Goal: Check status: Check status

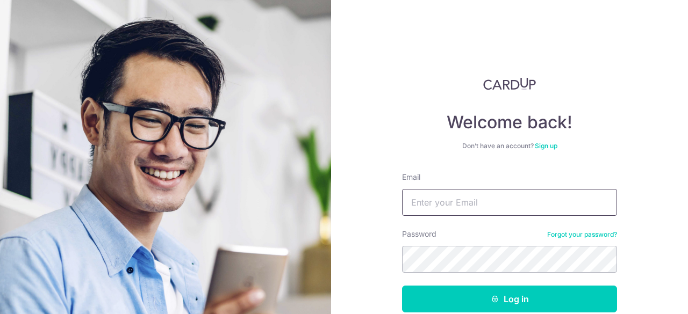
type input "[EMAIL_ADDRESS][DOMAIN_NAME]"
click at [402, 286] on button "Log in" at bounding box center [509, 299] width 215 height 27
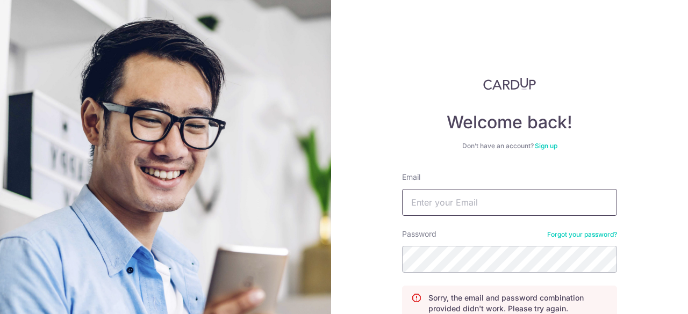
click at [490, 196] on input "Email" at bounding box center [509, 202] width 215 height 27
type input "[EMAIL_ADDRESS][DOMAIN_NAME]"
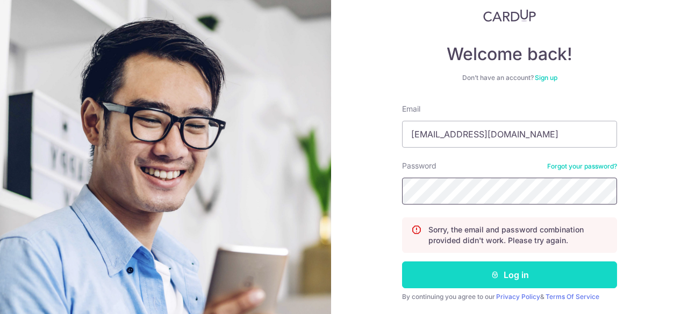
scroll to position [102, 0]
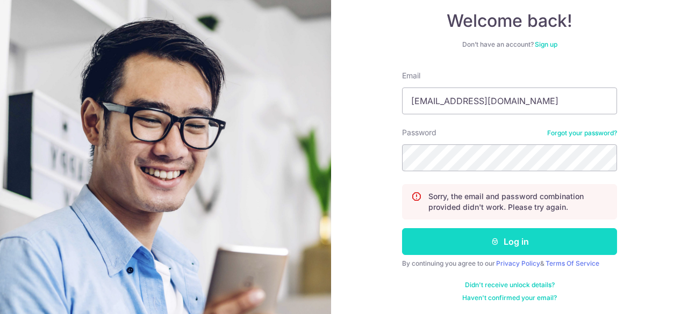
click at [546, 233] on button "Log in" at bounding box center [509, 241] width 215 height 27
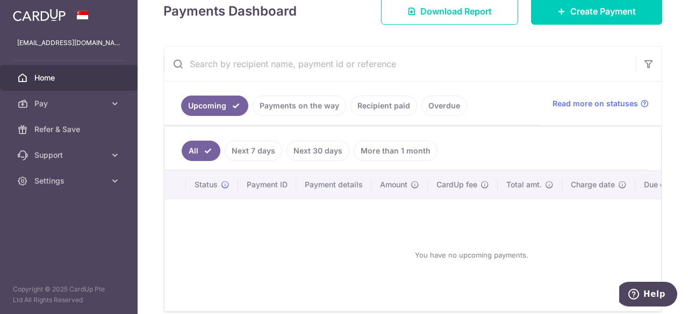
click at [268, 150] on link "Next 7 days" at bounding box center [253, 151] width 57 height 20
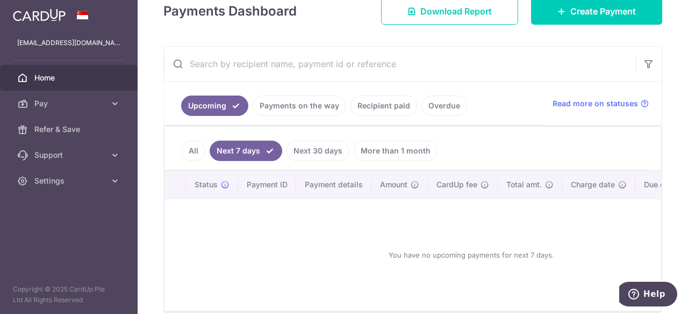
click at [309, 150] on link "Next 30 days" at bounding box center [317, 151] width 63 height 20
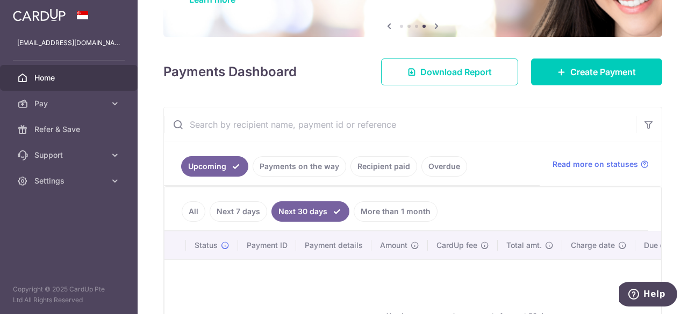
scroll to position [161, 0]
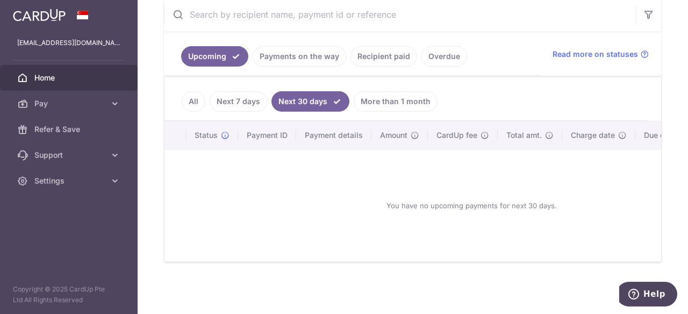
click at [304, 55] on link "Payments on the way" at bounding box center [298, 56] width 93 height 20
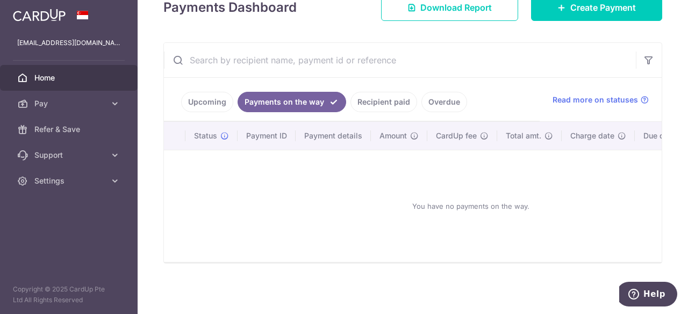
click at [369, 86] on ul "Upcoming Payments on the way Recipient paid Overdue" at bounding box center [352, 100] width 376 height 44
click at [370, 96] on link "Recipient paid" at bounding box center [383, 102] width 67 height 20
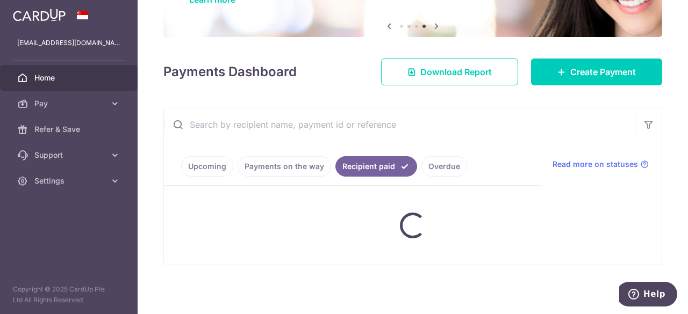
scroll to position [173, 0]
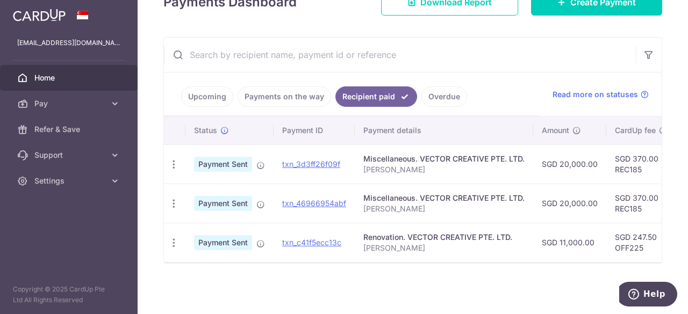
click at [428, 263] on div at bounding box center [412, 262] width 497 height 1
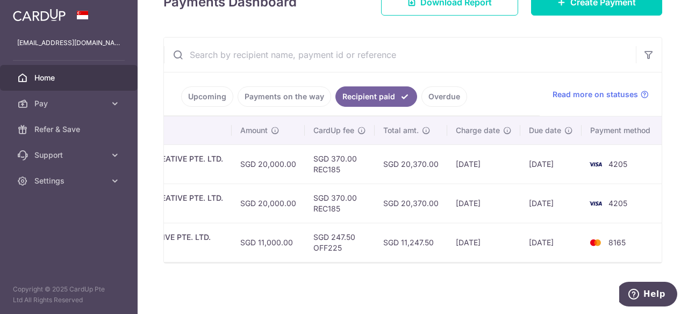
scroll to position [0, 0]
